Goal: Download file/media

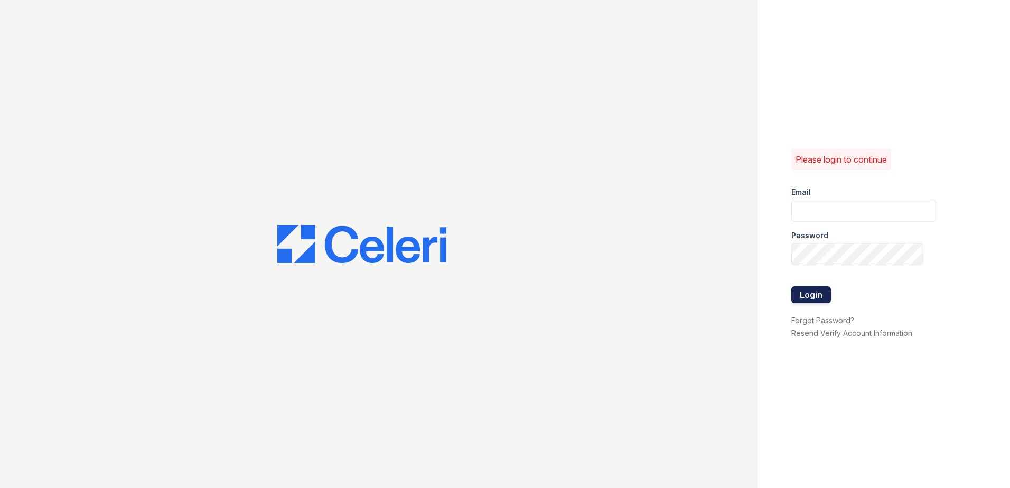
type input "arrivewestborough@trinity-pm.com"
click at [813, 298] on button "Login" at bounding box center [811, 294] width 40 height 17
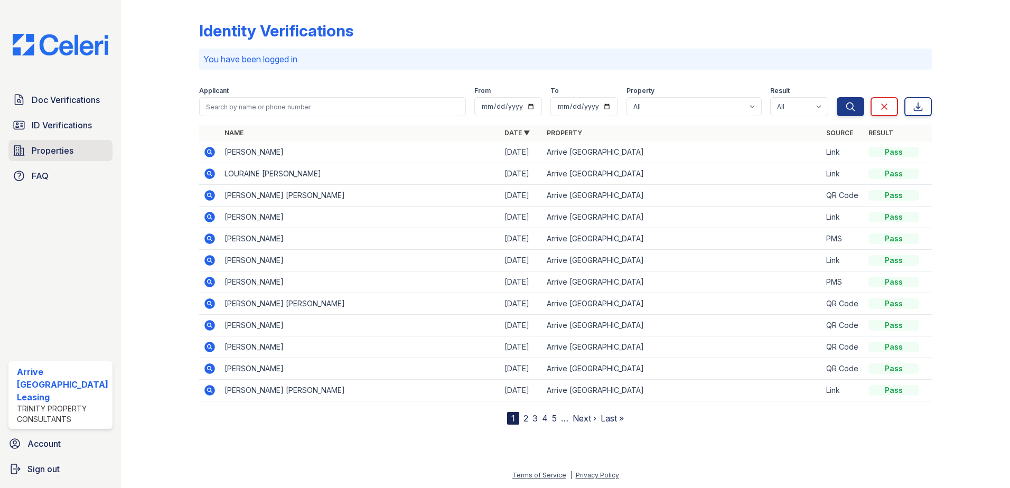
click at [49, 146] on span "Properties" at bounding box center [53, 150] width 42 height 13
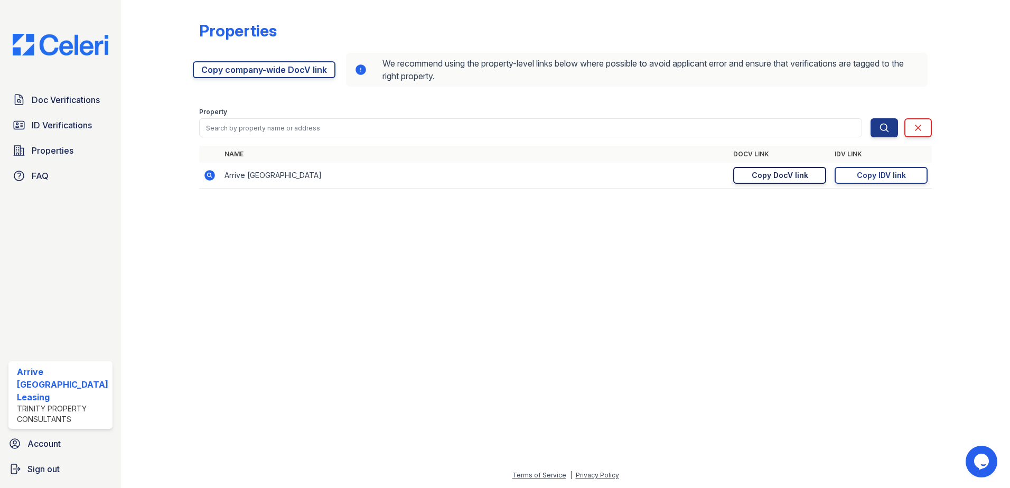
click at [775, 171] on div "Copy DocV link" at bounding box center [780, 175] width 57 height 11
click at [878, 179] on div "Copy IDV link" at bounding box center [881, 175] width 49 height 11
click at [43, 127] on span "ID Verifications" at bounding box center [62, 125] width 60 height 13
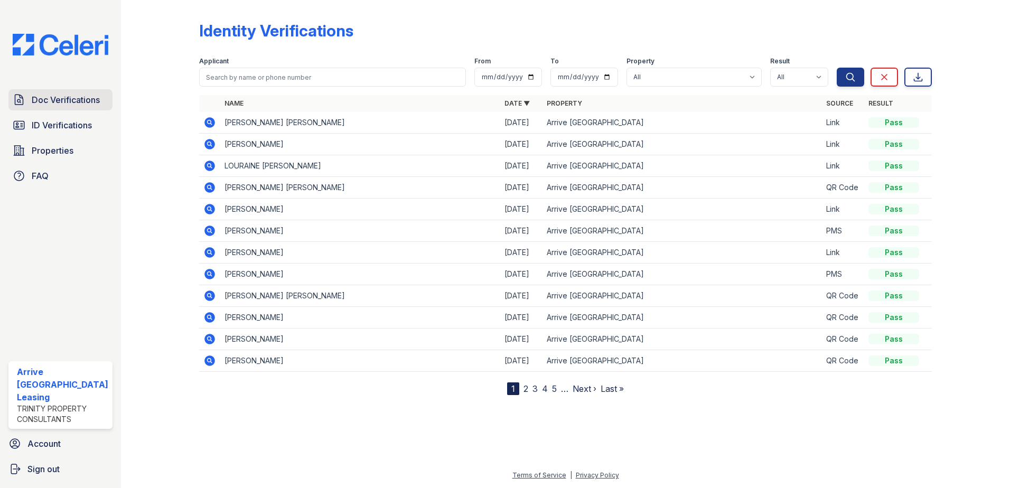
click at [70, 94] on span "Doc Verifications" at bounding box center [66, 100] width 68 height 13
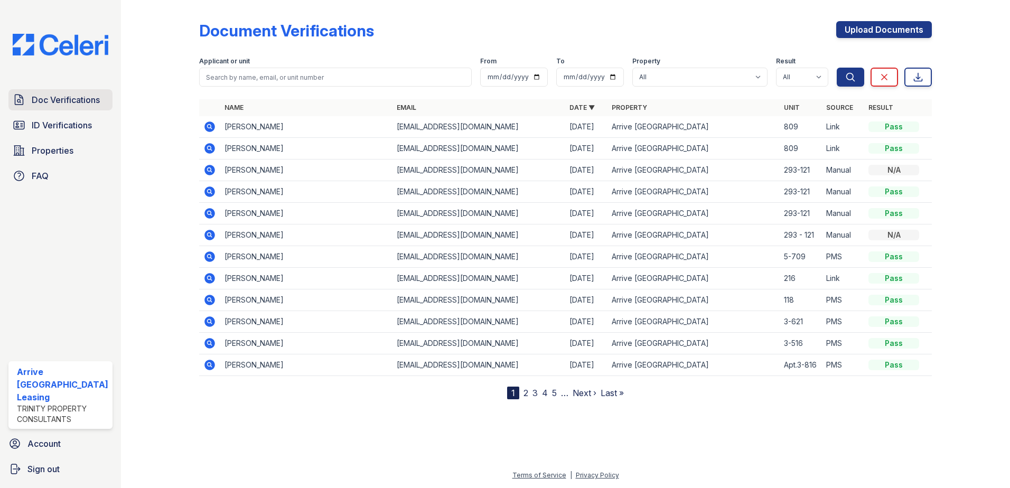
click at [36, 98] on span "Doc Verifications" at bounding box center [66, 100] width 68 height 13
click at [208, 125] on icon at bounding box center [209, 126] width 13 height 13
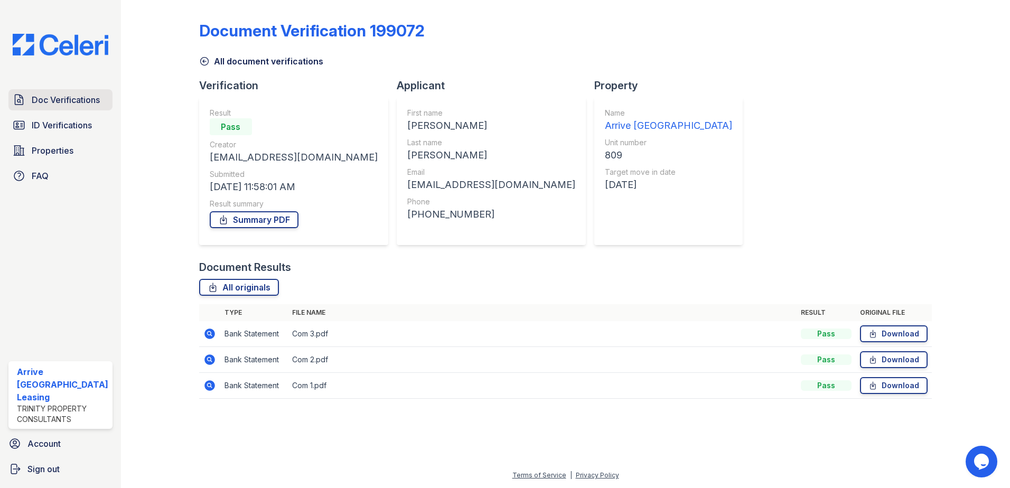
click at [45, 105] on span "Doc Verifications" at bounding box center [66, 100] width 68 height 13
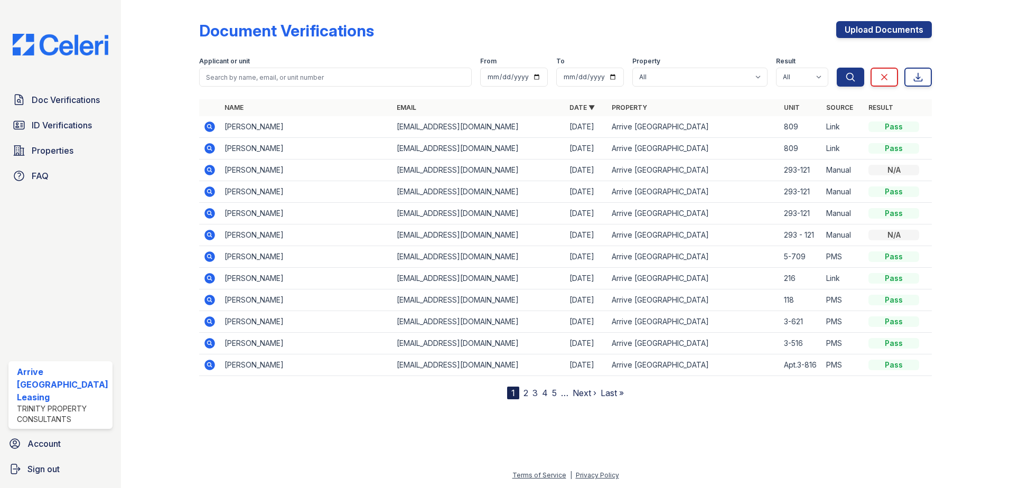
click at [45, 104] on span "Doc Verifications" at bounding box center [66, 100] width 68 height 13
click at [209, 145] on icon at bounding box center [209, 148] width 11 height 11
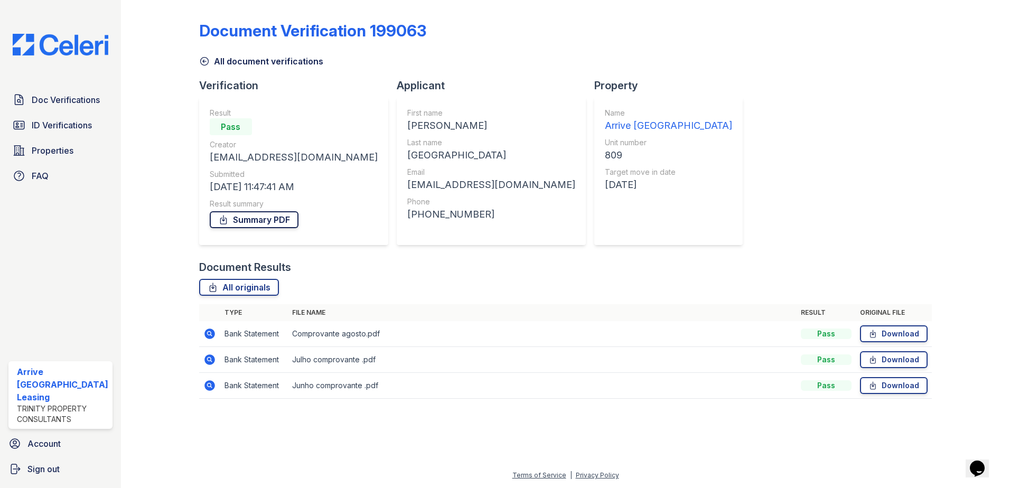
click at [234, 218] on link "Summary PDF" at bounding box center [254, 219] width 89 height 17
click at [897, 334] on link "Download" at bounding box center [894, 333] width 68 height 17
click at [896, 359] on link "Download" at bounding box center [894, 359] width 68 height 17
drag, startPoint x: 886, startPoint y: 383, endPoint x: 790, endPoint y: 317, distance: 116.2
click at [886, 383] on link "Download" at bounding box center [894, 385] width 68 height 17
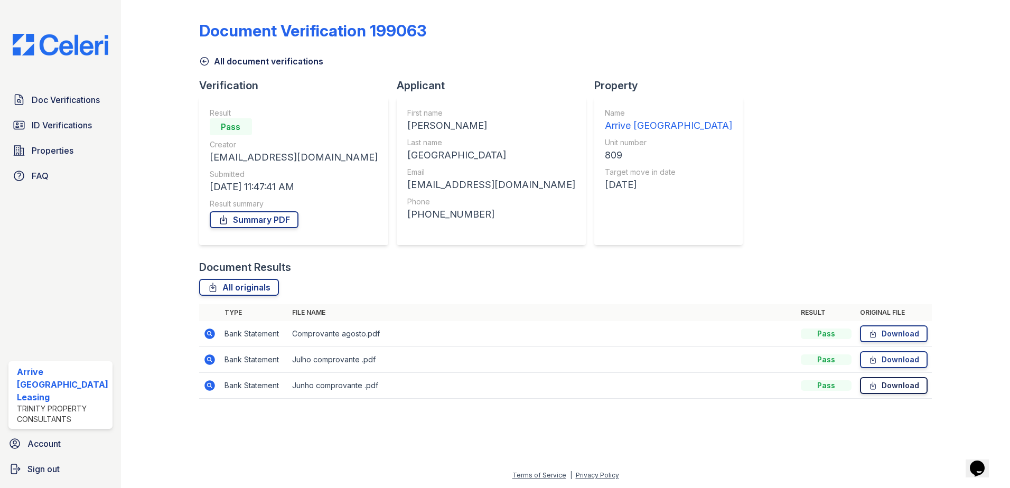
click at [880, 386] on link "Download" at bounding box center [894, 385] width 68 height 17
click at [214, 61] on link "All document verifications" at bounding box center [261, 61] width 124 height 13
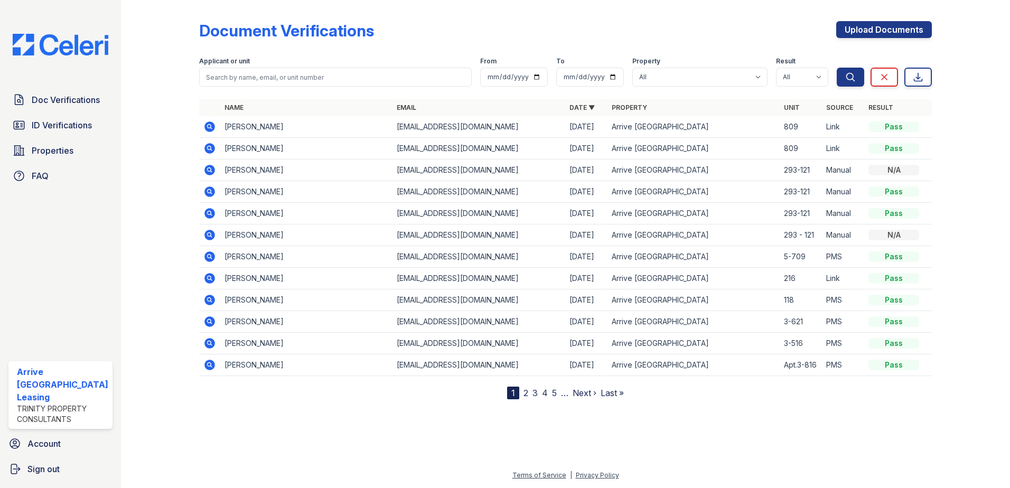
click at [208, 130] on icon at bounding box center [209, 127] width 11 height 11
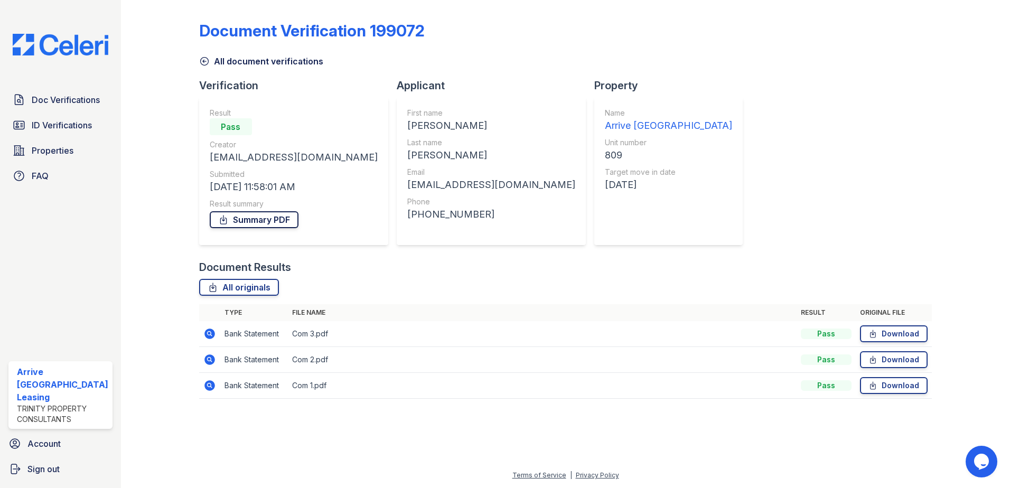
click at [263, 225] on link "Summary PDF" at bounding box center [254, 219] width 89 height 17
click at [901, 386] on link "Download" at bounding box center [894, 385] width 68 height 17
click at [894, 364] on link "Download" at bounding box center [894, 359] width 68 height 17
click at [890, 332] on link "Download" at bounding box center [894, 333] width 68 height 17
